Goal: Task Accomplishment & Management: Manage account settings

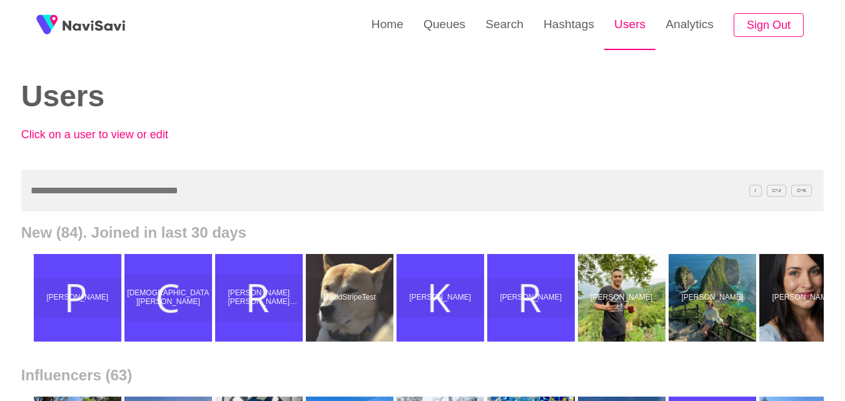
click at [638, 23] on link "Users" at bounding box center [629, 24] width 51 height 49
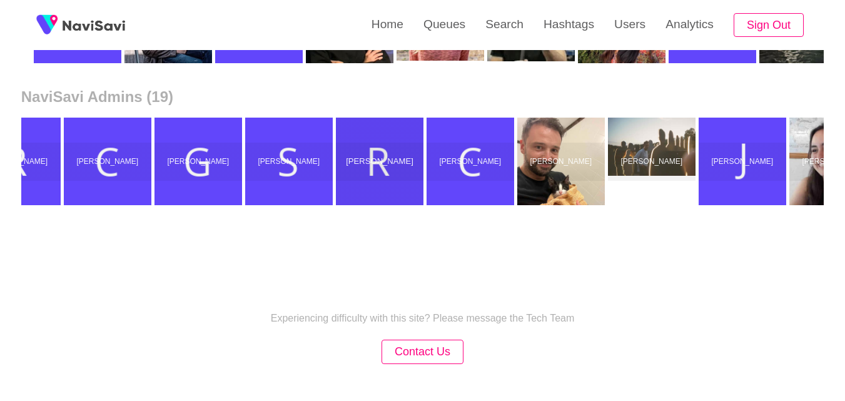
scroll to position [703, 0]
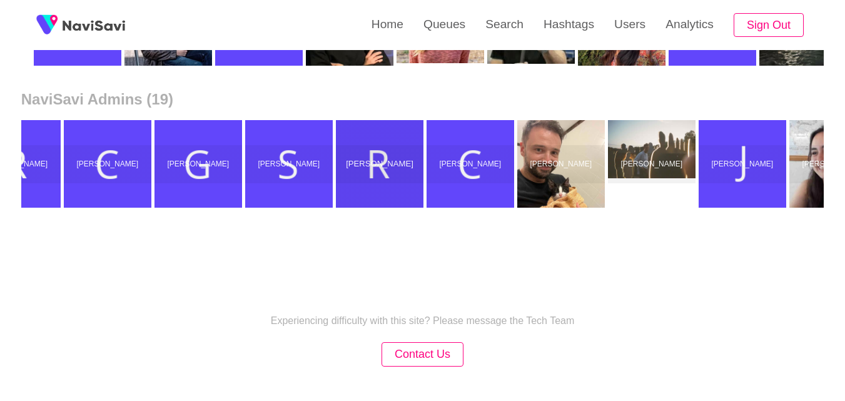
click at [376, 174] on div "Rea Lynn Micutuan" at bounding box center [380, 164] width 88 height 39
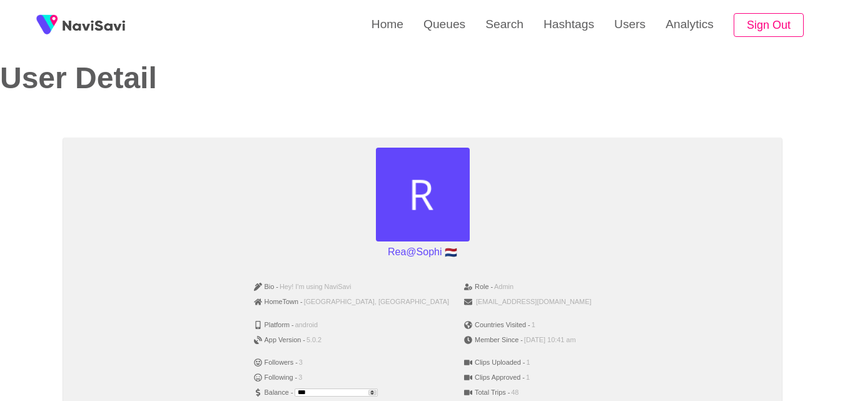
scroll to position [18, 0]
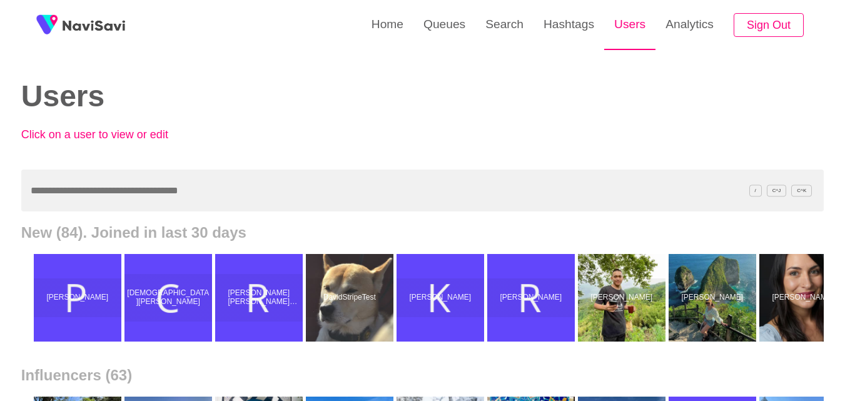
click at [620, 19] on link "Users" at bounding box center [629, 24] width 51 height 49
click at [626, 26] on link "Users" at bounding box center [629, 24] width 51 height 49
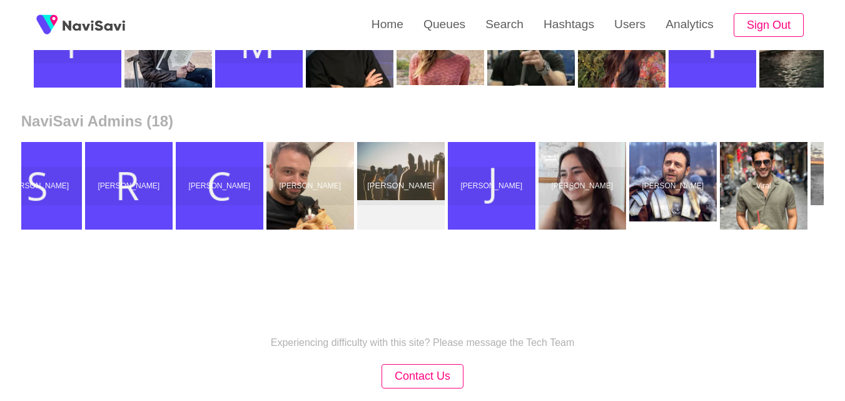
scroll to position [0, 401]
click at [425, 186] on p "Frank Marr" at bounding box center [401, 185] width 90 height 9
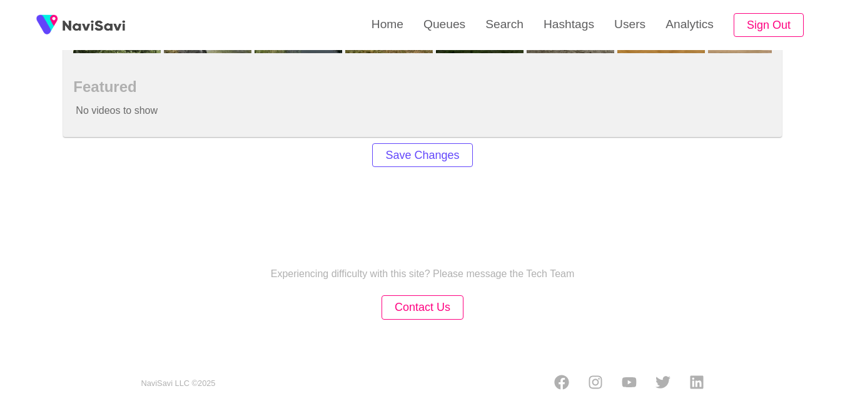
scroll to position [881, 0]
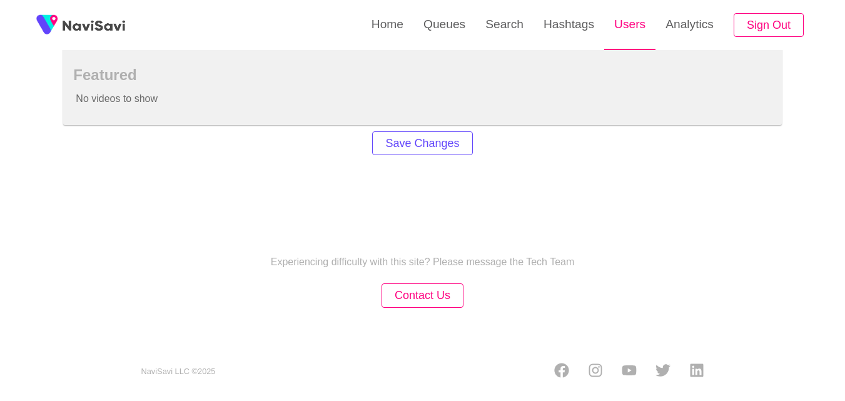
click at [634, 31] on link "Users" at bounding box center [629, 24] width 51 height 49
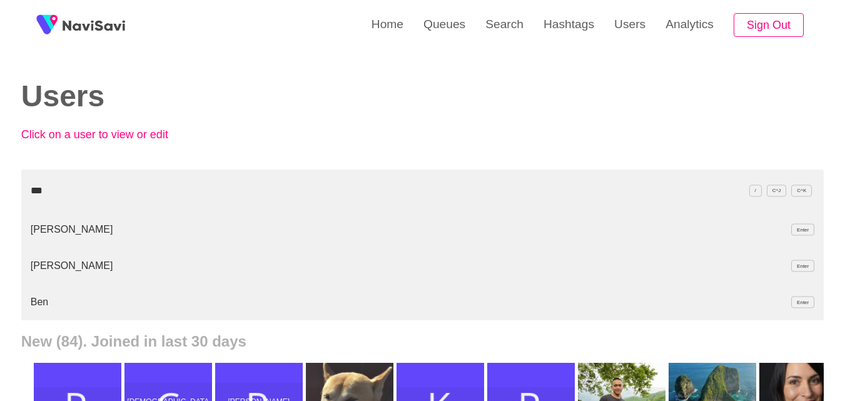
click at [69, 231] on li "Godwin Rous Enter" at bounding box center [422, 229] width 802 height 36
type input "***"
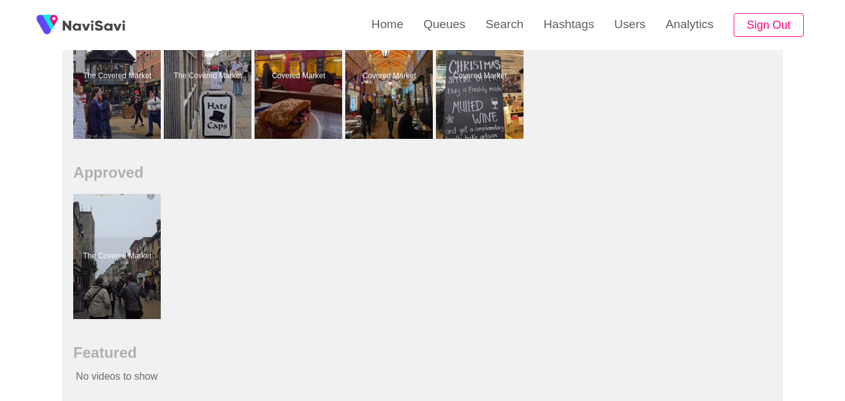
scroll to position [598, 0]
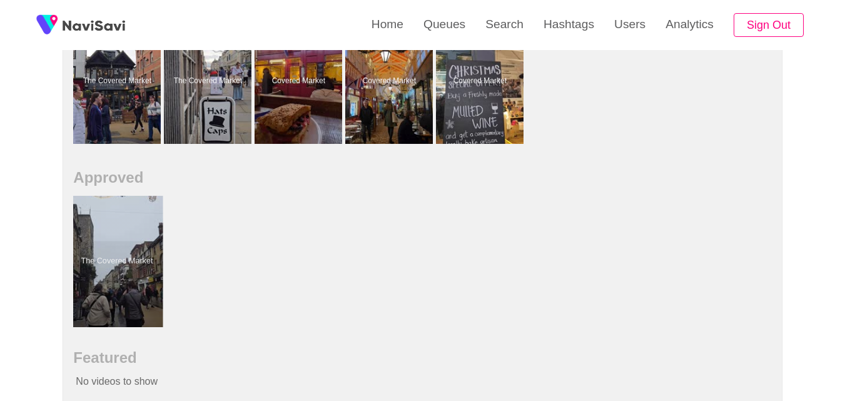
click at [134, 294] on div at bounding box center [117, 261] width 92 height 131
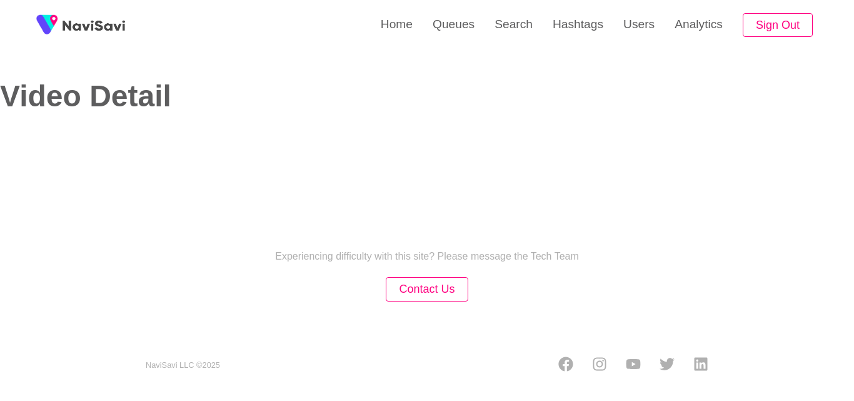
select select "**"
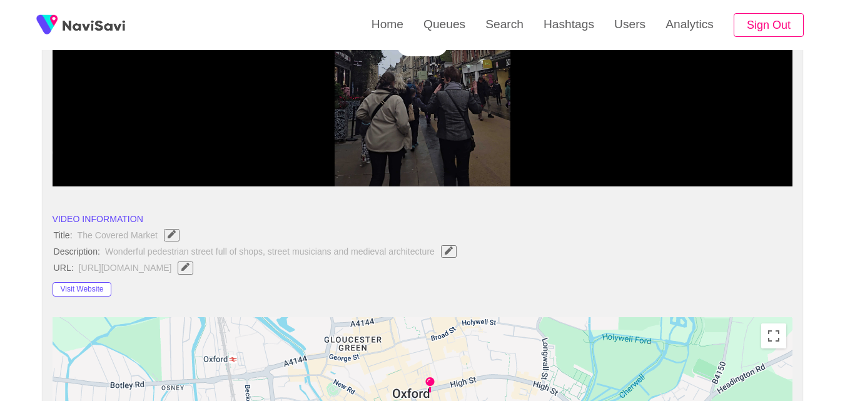
select select "**********"
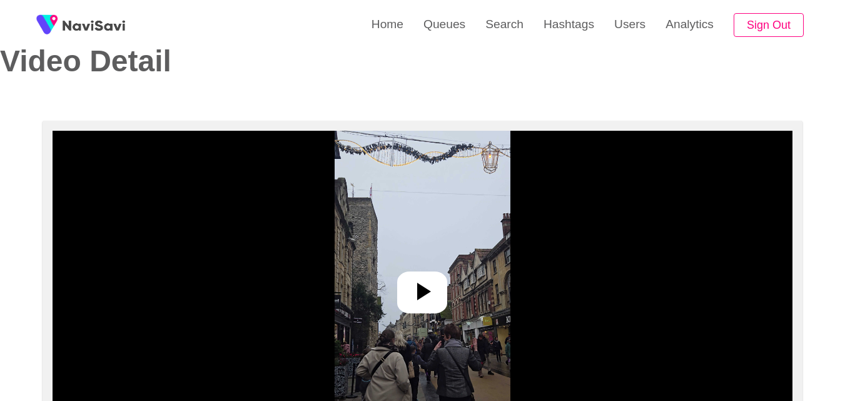
scroll to position [13, 0]
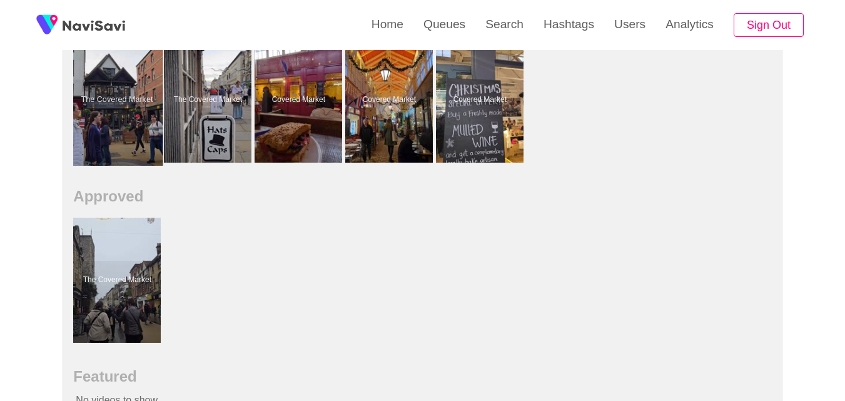
scroll to position [580, 0]
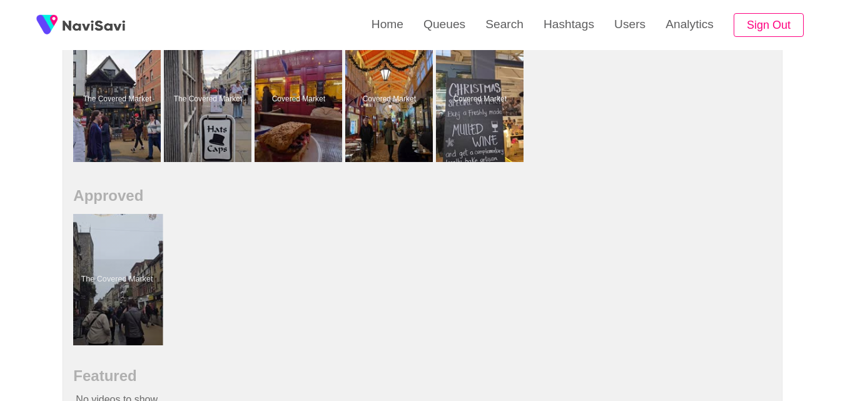
click at [112, 244] on div at bounding box center [117, 279] width 92 height 131
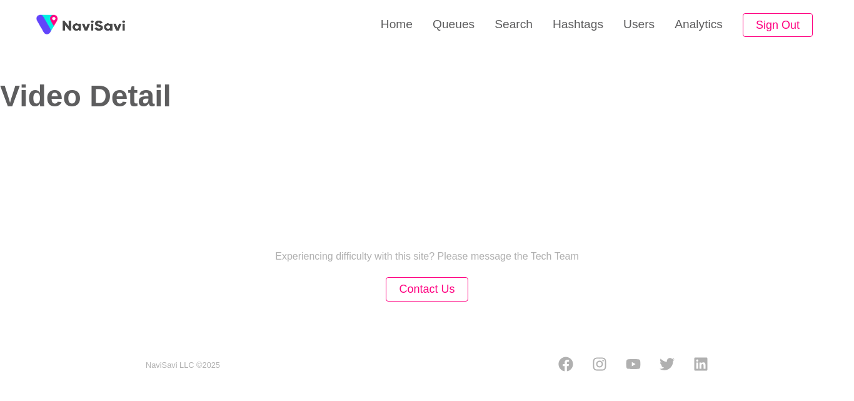
select select "**********"
select select "**"
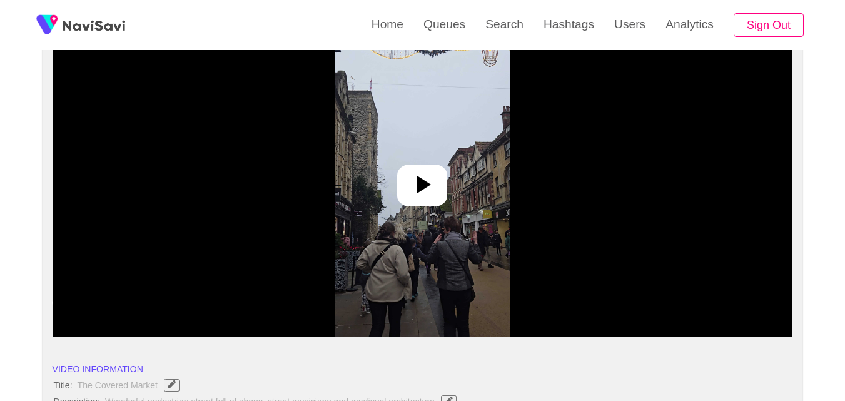
scroll to position [138, 0]
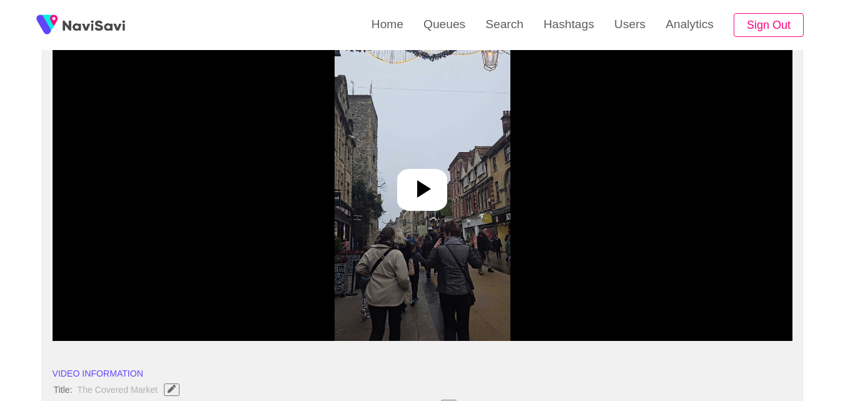
click at [431, 174] on icon at bounding box center [422, 189] width 30 height 30
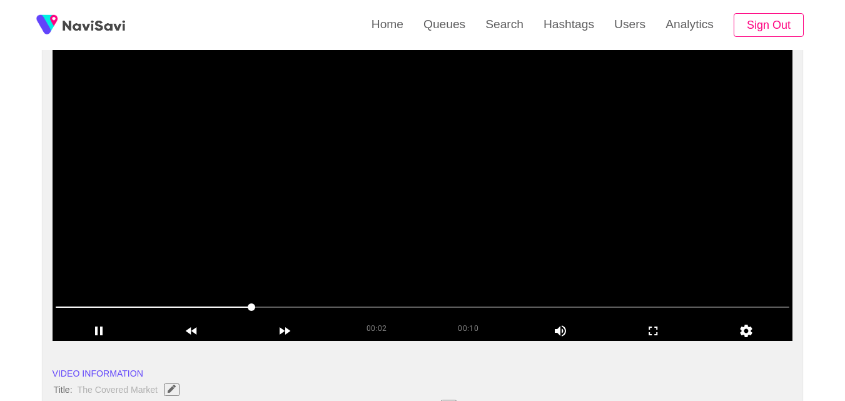
click at [431, 174] on video at bounding box center [423, 184] width 740 height 313
click at [430, 179] on video at bounding box center [423, 184] width 740 height 313
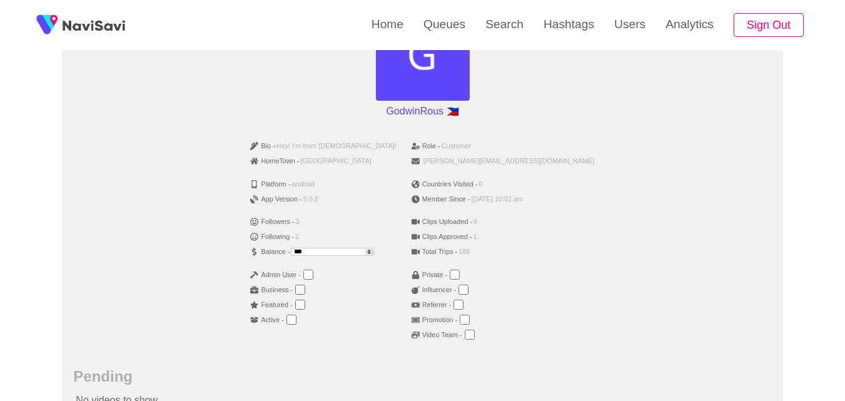
scroll to position [158, 0]
click at [633, 26] on link "Users" at bounding box center [629, 24] width 51 height 49
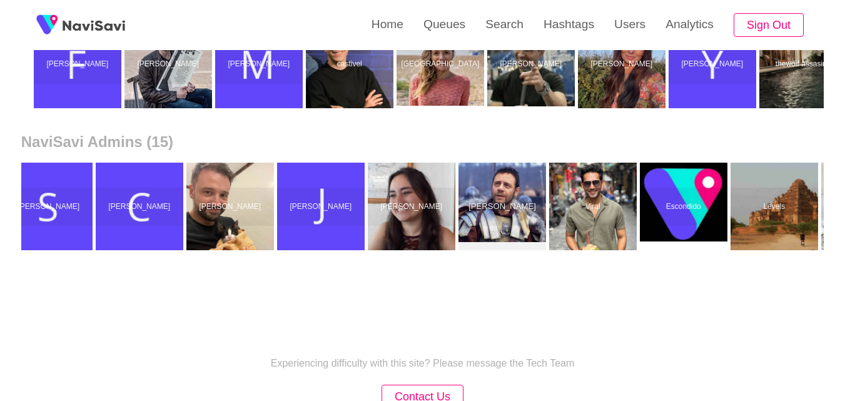
scroll to position [0, 390]
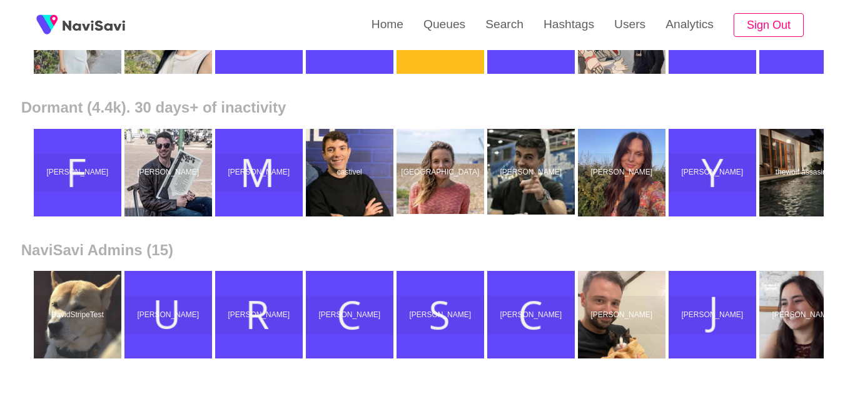
scroll to position [497, 0]
